Goal: Find specific page/section: Find specific page/section

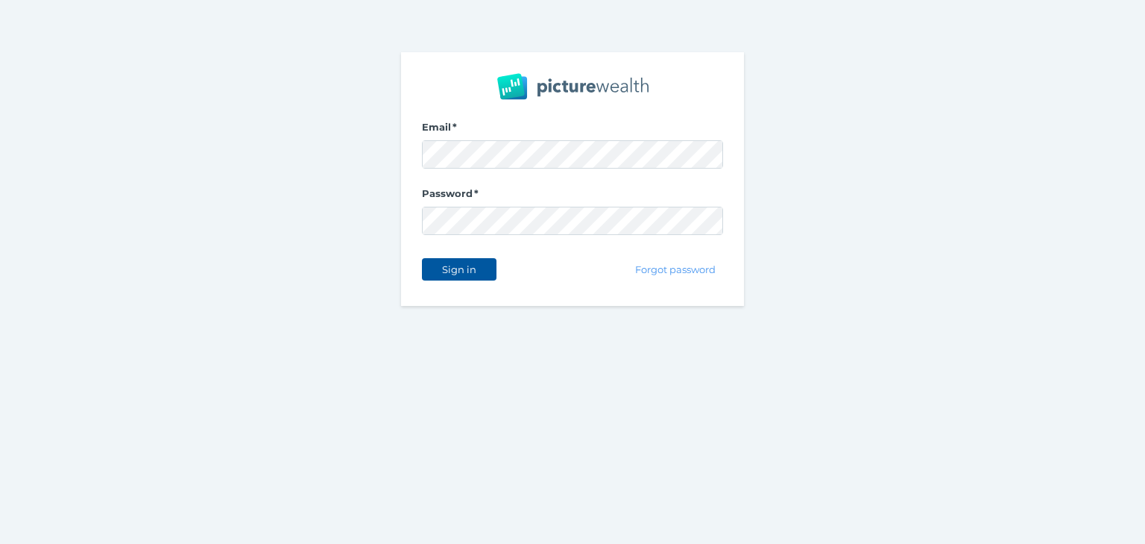
click at [463, 263] on span "Sign in" at bounding box center [458, 269] width 47 height 12
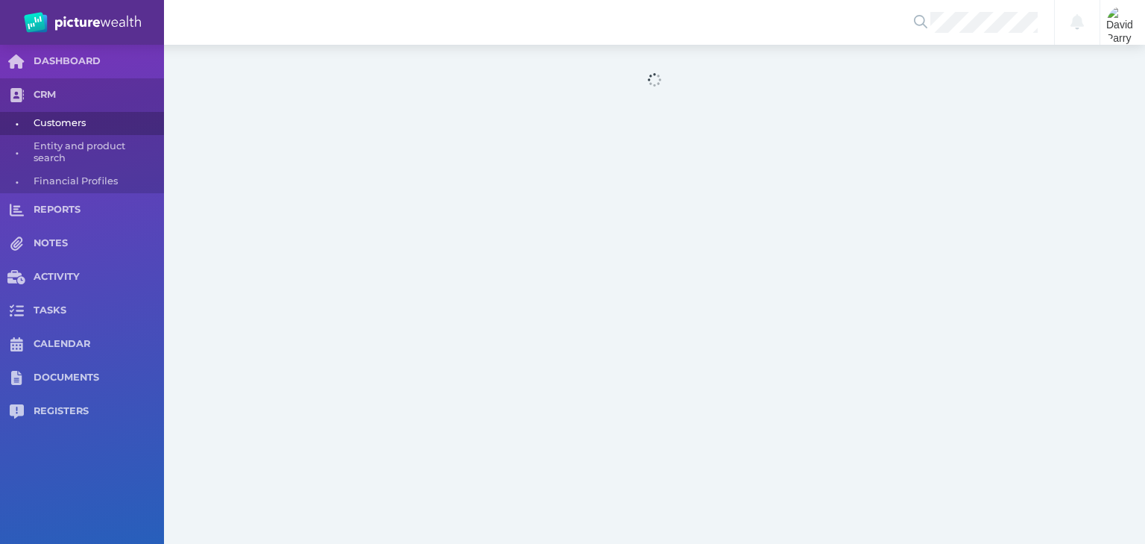
select select "25"
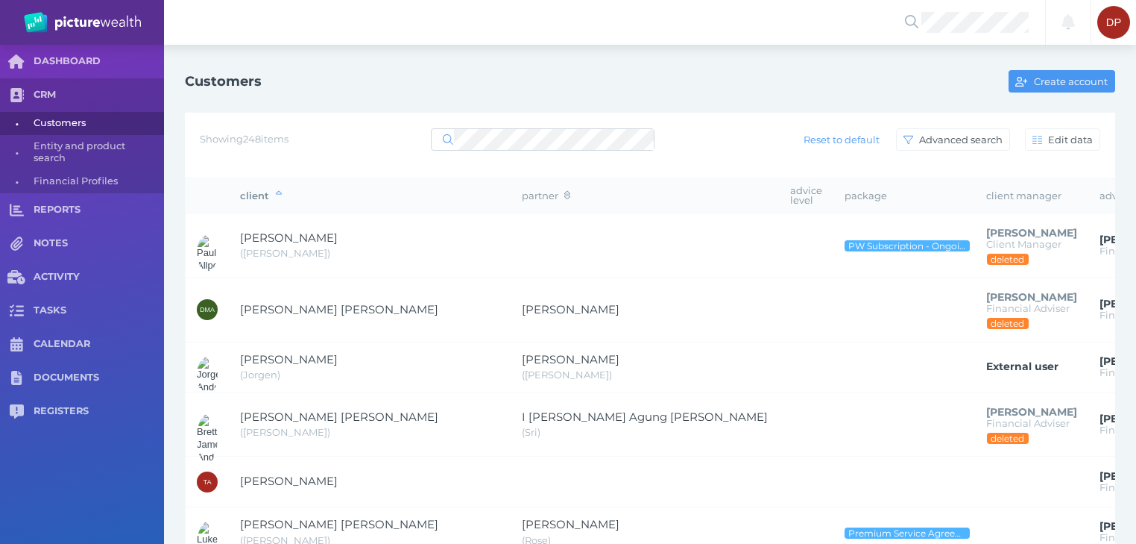
click at [482, 125] on div "Showing 248 items Reset to default Advanced search Edit data" at bounding box center [650, 139] width 901 height 31
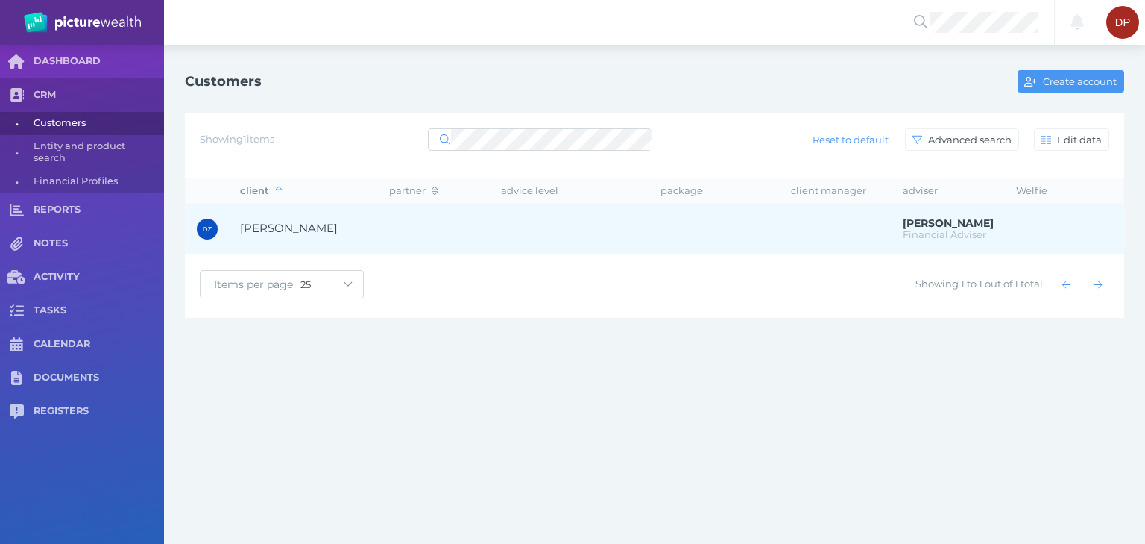
click at [266, 229] on span "[PERSON_NAME]" at bounding box center [289, 228] width 98 height 14
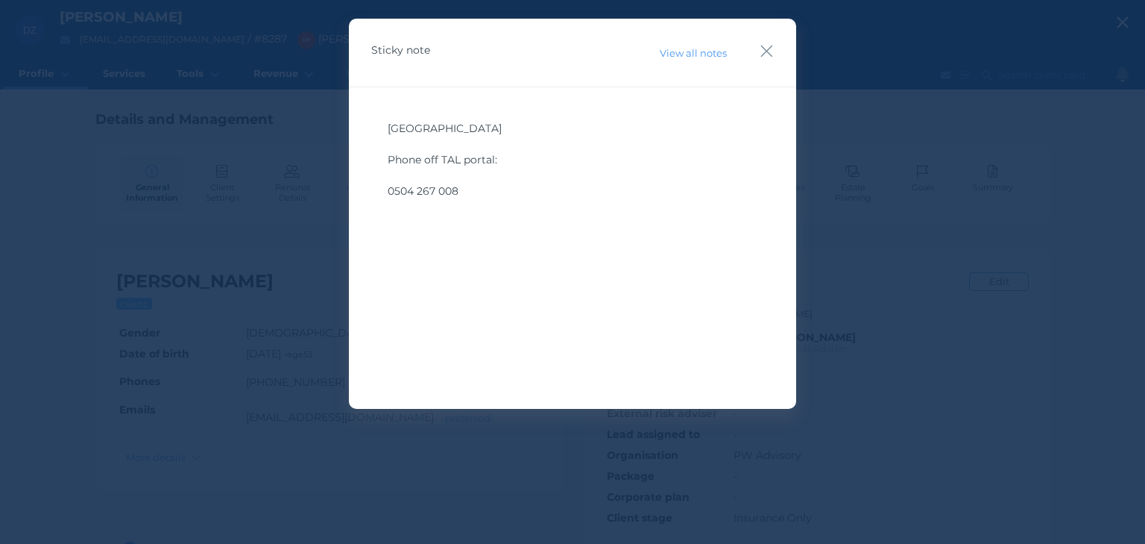
click at [475, 189] on div "[GEOGRAPHIC_DATA] Phone off TAL portal: 0504 267 008" at bounding box center [573, 160] width 370 height 78
click at [768, 51] on icon "button" at bounding box center [767, 51] width 14 height 19
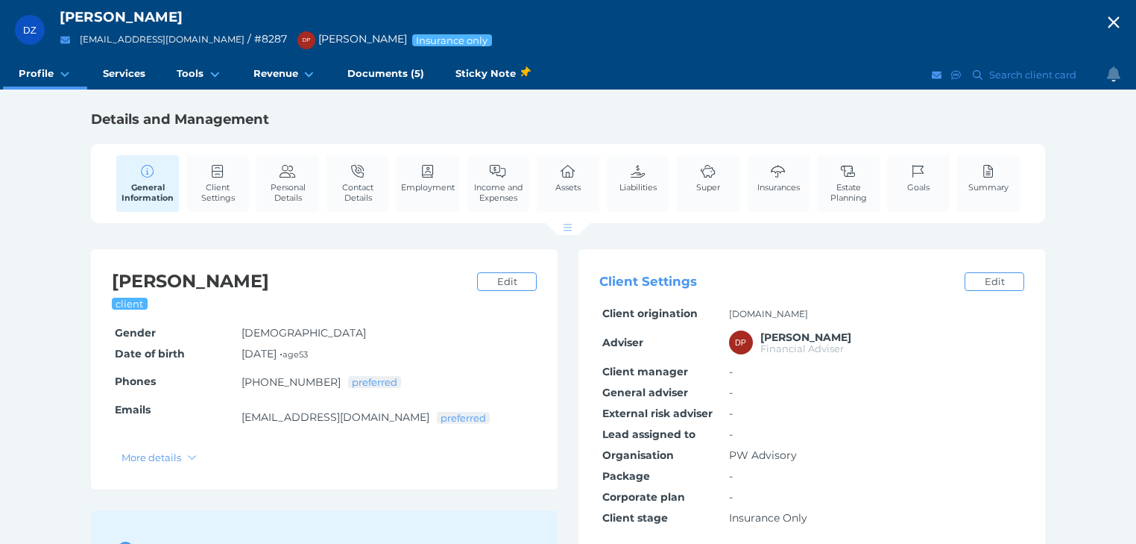
click at [500, 106] on div "DZ [PERSON_NAME] [EMAIL_ADDRESS][DOMAIN_NAME] / # 8287 DP [PERSON_NAME] Insuran…" at bounding box center [568, 302] width 1136 height 604
